Goal: Task Accomplishment & Management: Complete application form

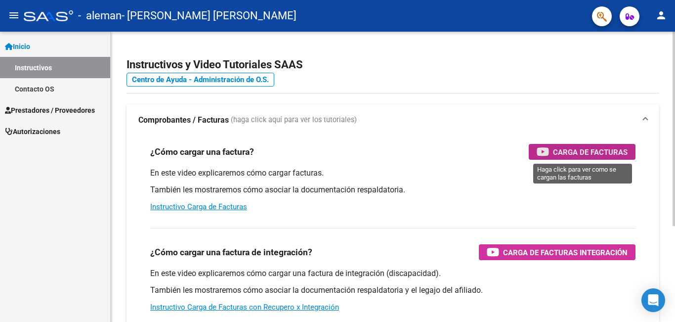
click at [587, 147] on span "Carga de Facturas" at bounding box center [590, 152] width 75 height 12
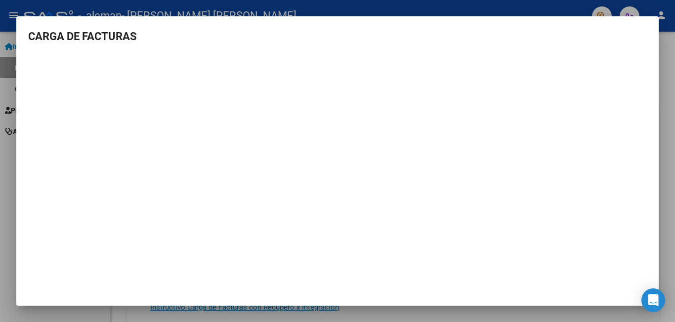
click at [71, 108] on div "CARGA DE FACTURAS" at bounding box center [337, 161] width 643 height 290
click at [612, 8] on div at bounding box center [337, 161] width 675 height 322
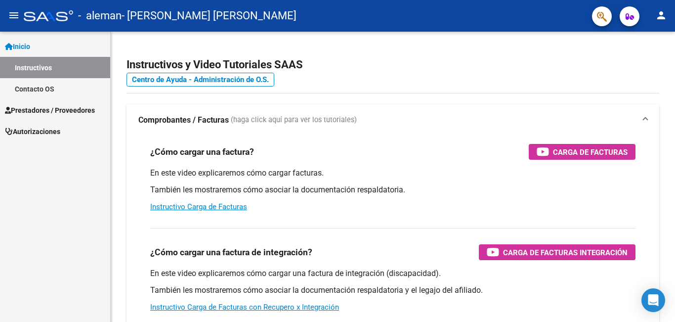
click at [43, 111] on span "Prestadores / Proveedores" at bounding box center [50, 110] width 90 height 11
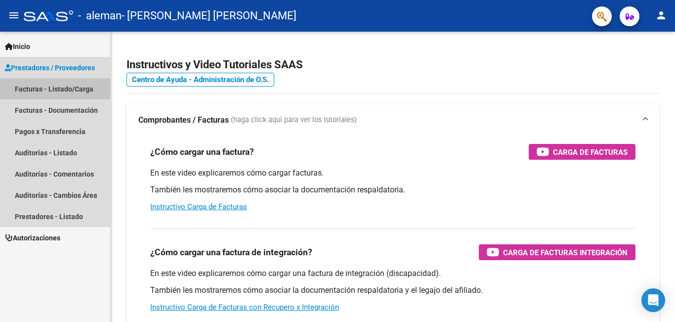
click at [79, 90] on link "Facturas - Listado/Carga" at bounding box center [55, 88] width 110 height 21
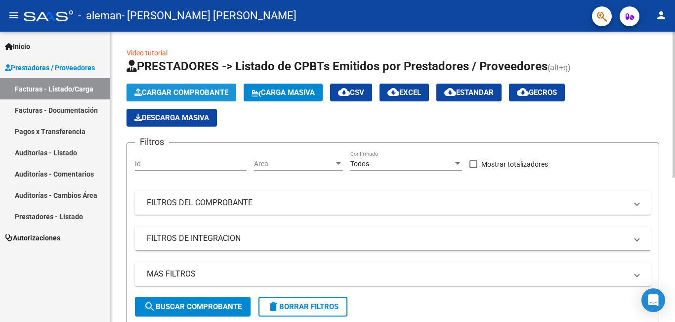
click at [190, 89] on span "Cargar Comprobante" at bounding box center [181, 92] width 94 height 9
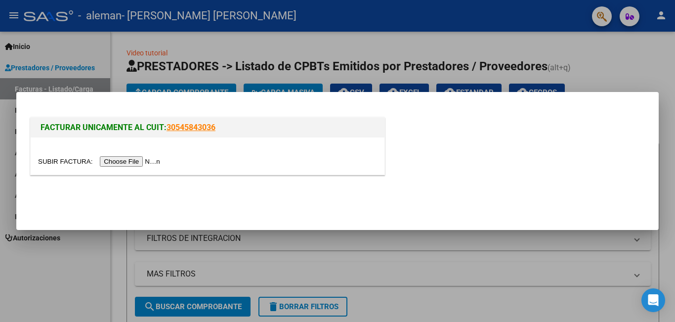
click at [130, 160] on input "file" at bounding box center [100, 161] width 125 height 10
click at [124, 160] on input "file" at bounding box center [100, 161] width 125 height 10
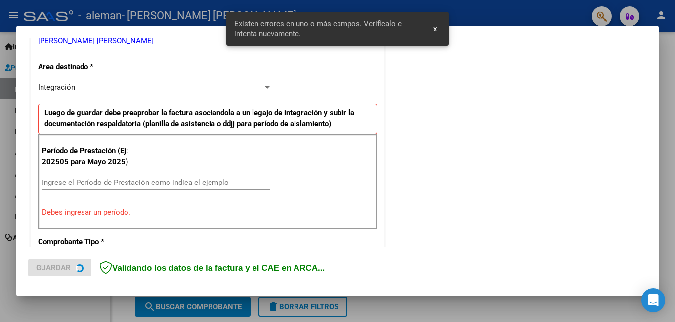
scroll to position [221, 0]
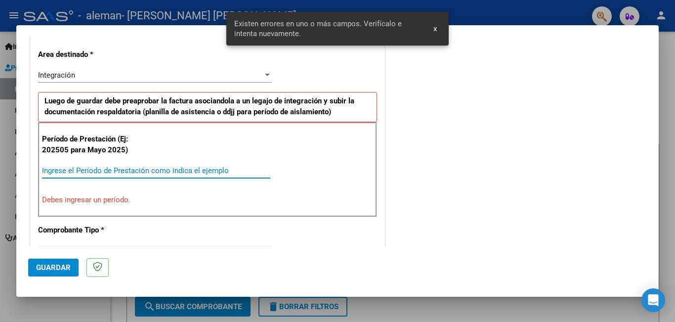
click at [61, 170] on input "Ingrese el Período de Prestación como indica el ejemplo" at bounding box center [156, 170] width 228 height 9
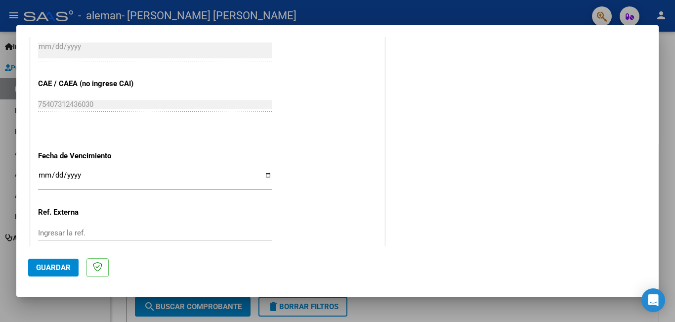
scroll to position [633, 0]
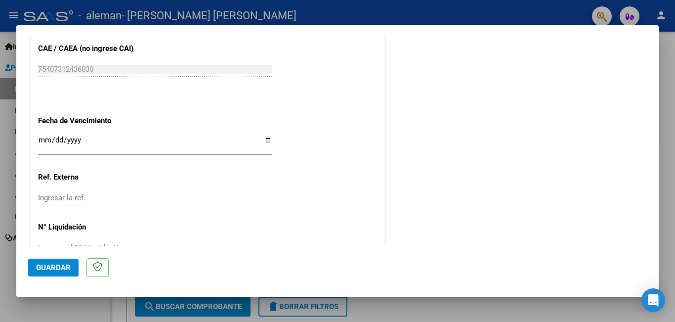
type input "202509"
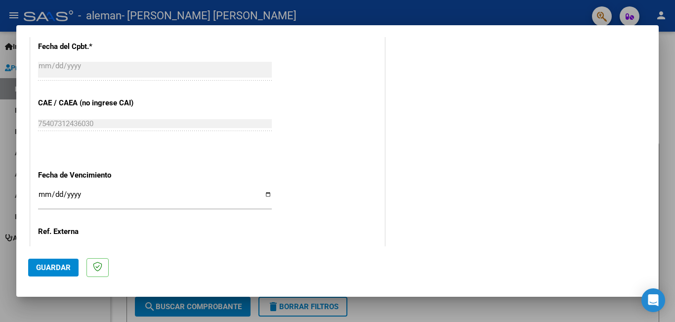
scroll to position [661, 0]
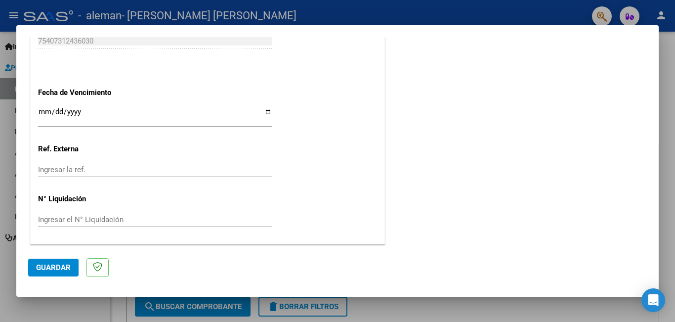
click at [107, 120] on input "Ingresar la fecha" at bounding box center [155, 116] width 234 height 16
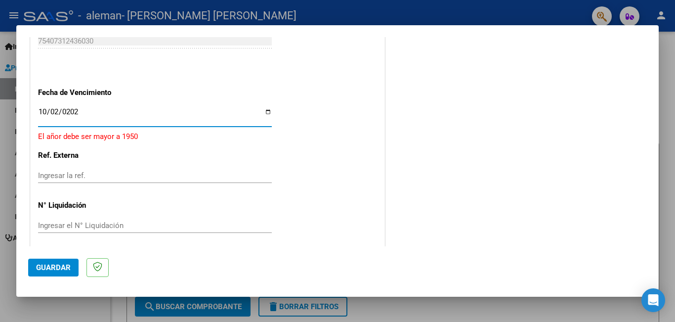
type input "[DATE]"
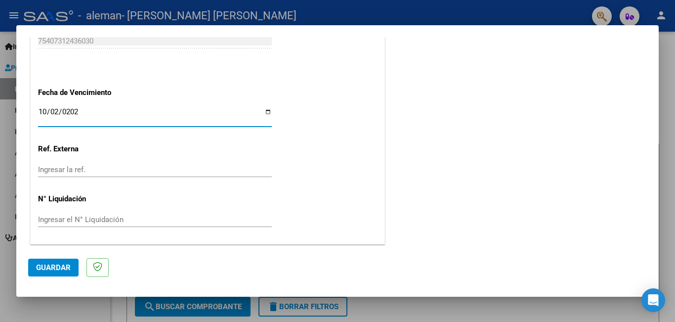
click at [100, 216] on input "Ingresar el N° Liquidación" at bounding box center [155, 219] width 234 height 9
click at [53, 269] on span "Guardar" at bounding box center [53, 267] width 35 height 9
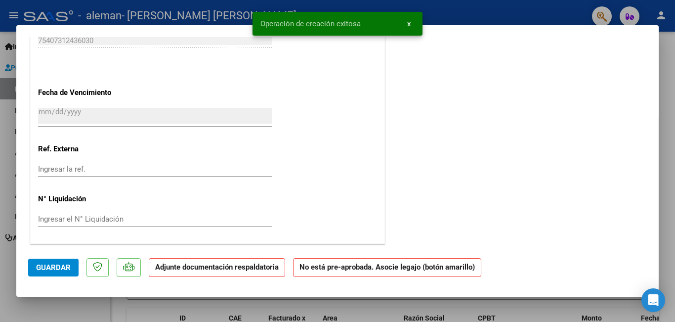
scroll to position [0, 0]
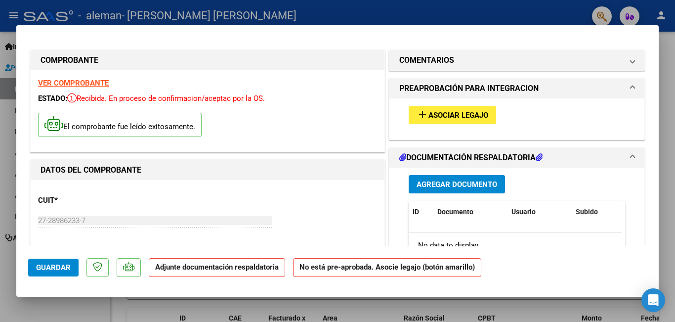
click at [454, 184] on span "Agregar Documento" at bounding box center [457, 184] width 81 height 9
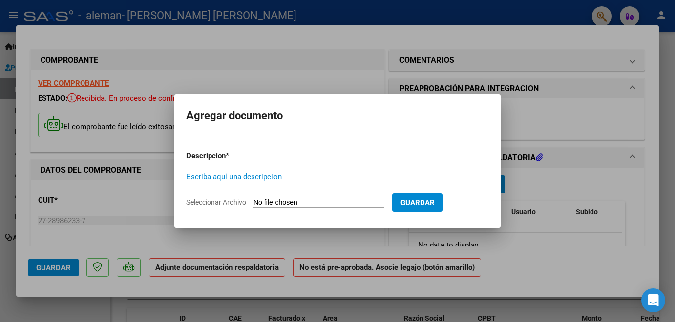
click at [257, 178] on input "Escriba aquí una descripcion" at bounding box center [290, 176] width 209 height 9
type input "asistencia [PERSON_NAME]"
click at [328, 197] on form "Descripcion * asistencia [PERSON_NAME] Escriba aquí una descripcion Seleccionar…" at bounding box center [337, 179] width 302 height 72
click at [275, 204] on input "Seleccionar Archivo" at bounding box center [319, 202] width 131 height 9
click at [226, 202] on span "Seleccionar Archivo" at bounding box center [216, 202] width 60 height 8
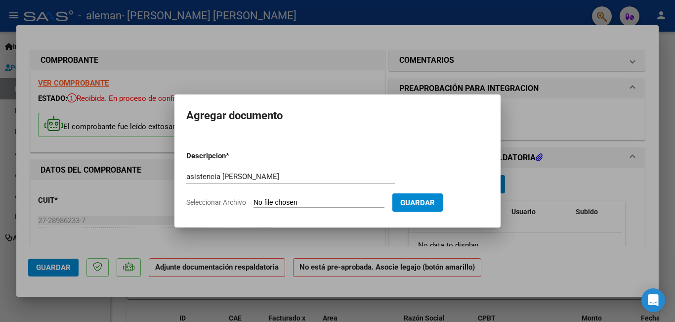
click at [254, 202] on input "Seleccionar Archivo" at bounding box center [319, 202] width 131 height 9
type input "C:\fakepath\WhatsApp Image [DATE] 3.34.21 PM.jpeg"
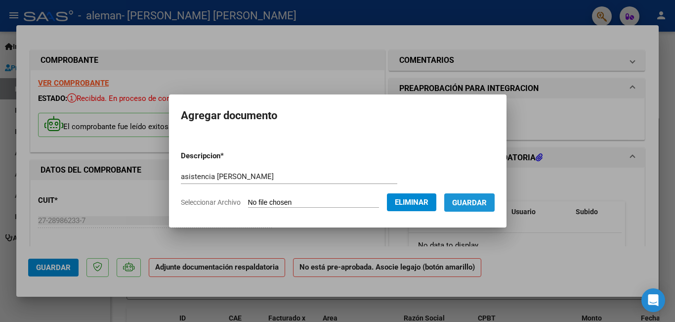
click at [485, 201] on span "Guardar" at bounding box center [469, 202] width 35 height 9
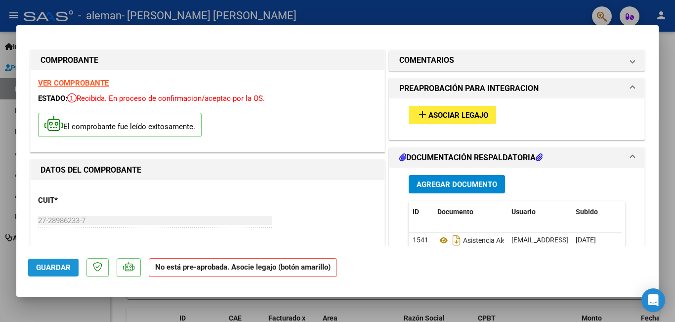
click at [45, 264] on span "Guardar" at bounding box center [53, 267] width 35 height 9
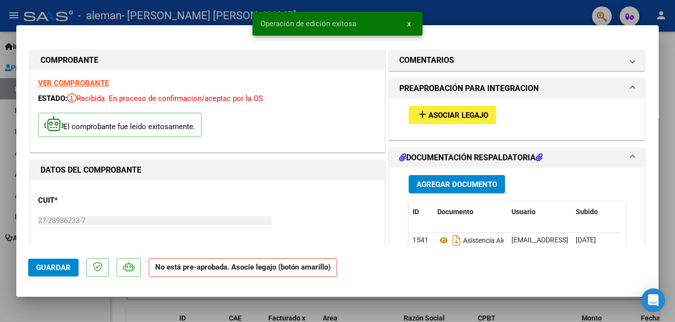
click at [539, 12] on div at bounding box center [337, 161] width 675 height 322
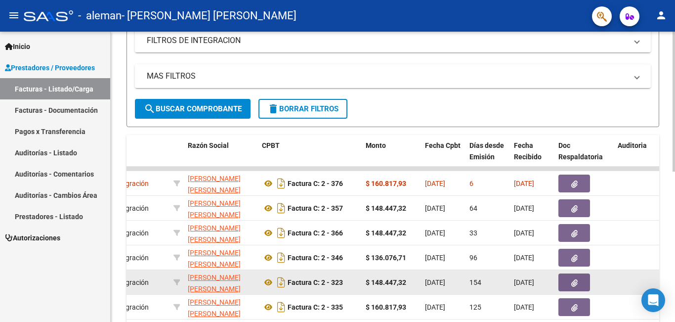
scroll to position [247, 0]
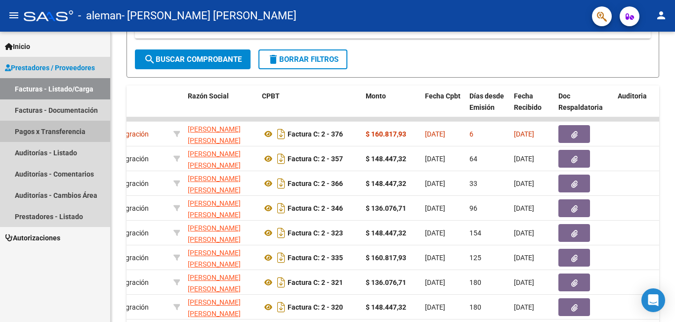
click at [57, 131] on link "Pagos x Transferencia" at bounding box center [55, 131] width 110 height 21
